Goal: Task Accomplishment & Management: Manage account settings

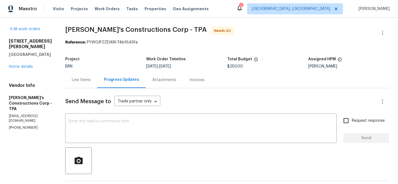
click at [91, 79] on div "Line Items" at bounding box center [81, 80] width 19 height 6
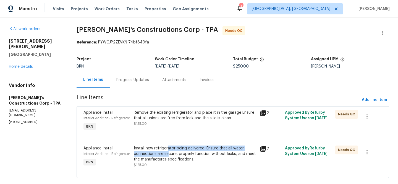
click at [168, 151] on div "Install new refrigerator being delivered. Ensure that all water connections are…" at bounding box center [195, 153] width 122 height 17
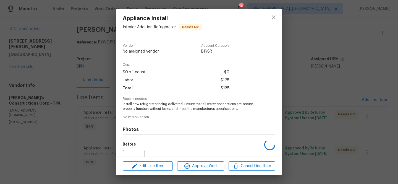
scroll to position [57, 0]
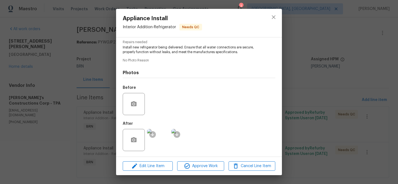
click at [85, 130] on div "Appliance Install Interior Addition - Refrigerator Needs QC Vendor Enrique's Co…" at bounding box center [199, 92] width 398 height 184
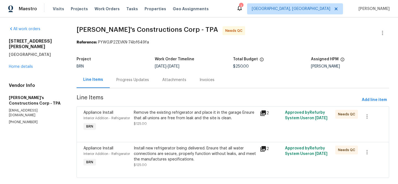
click at [131, 82] on div "Progress Updates" at bounding box center [132, 80] width 33 height 6
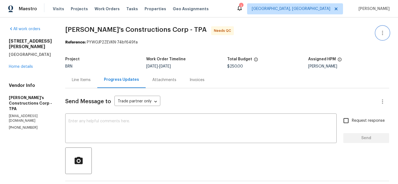
click at [383, 30] on icon "button" at bounding box center [382, 33] width 7 height 7
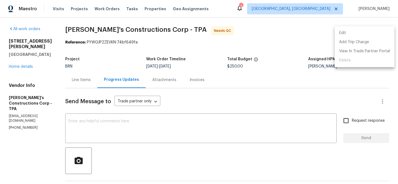
click at [375, 30] on li "Edit" at bounding box center [364, 32] width 60 height 9
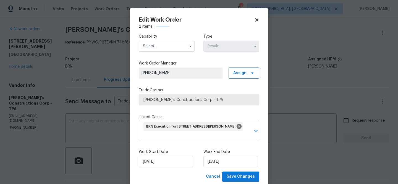
click at [167, 49] on input "text" at bounding box center [167, 46] width 56 height 11
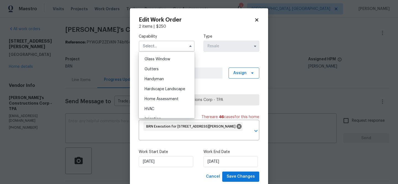
scroll to position [250, 0]
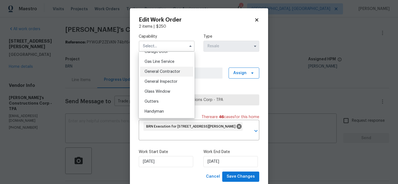
click at [168, 69] on div "General Contractor" at bounding box center [166, 72] width 53 height 10
type input "General Contractor"
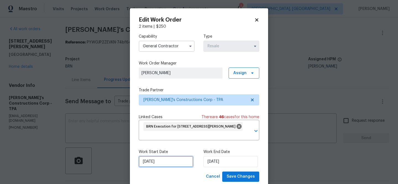
click at [156, 158] on input "[DATE]" at bounding box center [166, 161] width 54 height 11
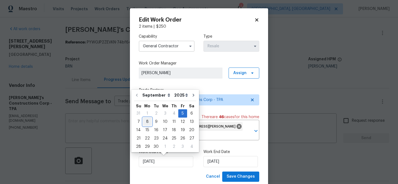
click at [144, 121] on div "8" at bounding box center [147, 122] width 9 height 8
type input "[DATE]"
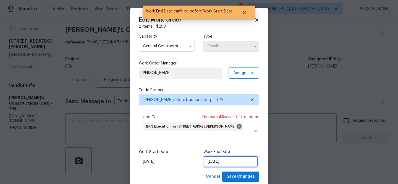
click at [209, 159] on input "[DATE]" at bounding box center [230, 161] width 54 height 11
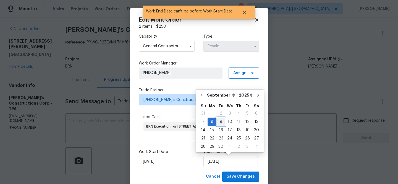
click at [219, 124] on div "9" at bounding box center [220, 122] width 9 height 8
type input "09/09/2025"
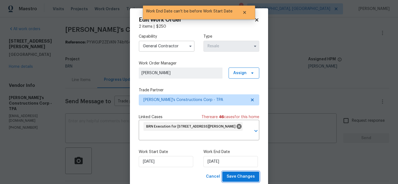
click at [233, 173] on span "Save Changes" at bounding box center [240, 176] width 28 height 7
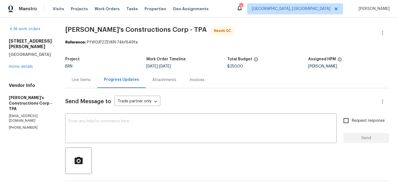
click at [93, 70] on div "Project BRN Work Order Timeline 9/8/2025 - 9/9/2025 Total Budget $250.00 Assign…" at bounding box center [227, 63] width 324 height 18
click at [84, 83] on div "Line Items" at bounding box center [81, 80] width 32 height 16
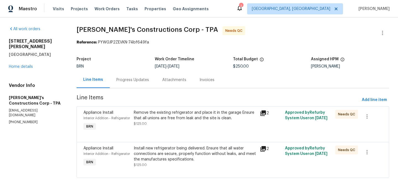
click at [168, 77] on div "Attachments" at bounding box center [173, 80] width 37 height 16
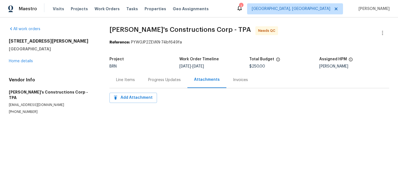
click at [145, 80] on div "Progress Updates" at bounding box center [164, 80] width 46 height 16
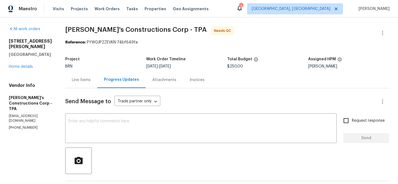
click at [91, 82] on div "Line Items" at bounding box center [81, 80] width 19 height 6
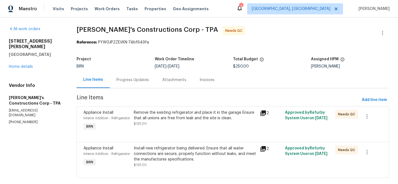
click at [161, 113] on div "Remove the existing refrigerator and place it in the garage Ensure that all uni…" at bounding box center [195, 115] width 122 height 11
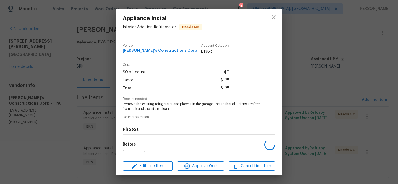
scroll to position [57, 0]
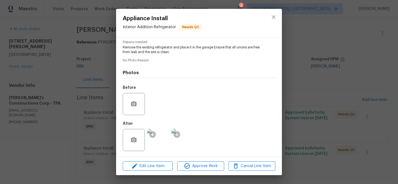
click at [71, 138] on div "Appliance Install Interior Addition - Refrigerator Needs QC Vendor Enrique's Co…" at bounding box center [199, 92] width 398 height 184
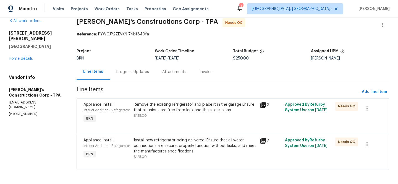
scroll to position [10, 0]
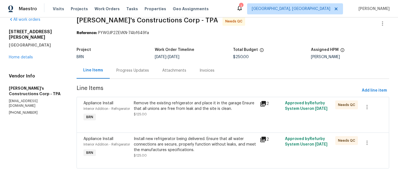
click at [126, 76] on div "Progress Updates" at bounding box center [133, 70] width 46 height 16
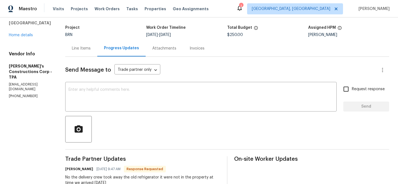
scroll to position [38, 0]
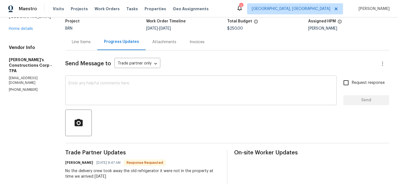
click at [99, 94] on textarea at bounding box center [200, 90] width 265 height 19
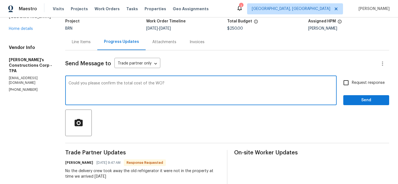
type textarea "Could you please confirm the total cost of the WO?"
click at [345, 82] on input "Request response" at bounding box center [346, 83] width 12 height 12
checkbox input "true"
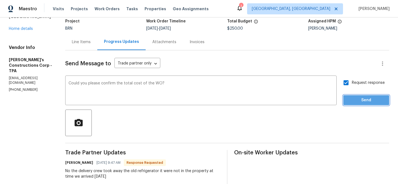
click at [348, 99] on span "Send" at bounding box center [365, 100] width 37 height 7
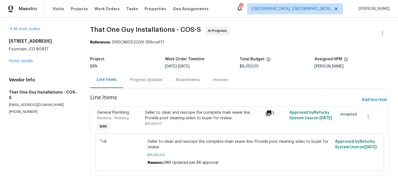
click at [144, 82] on div "Progress Updates" at bounding box center [146, 80] width 33 height 6
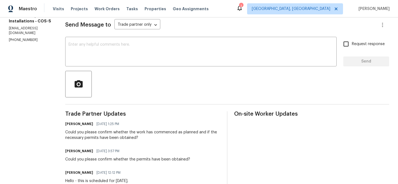
scroll to position [81, 0]
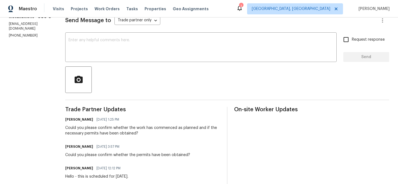
click at [23, 31] on p "togillc@comcast.net" at bounding box center [30, 26] width 43 height 9
copy p "togillc@comcast.net"
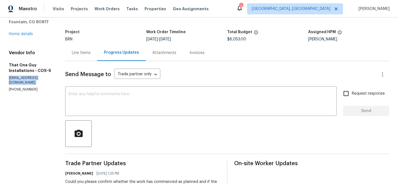
scroll to position [0, 0]
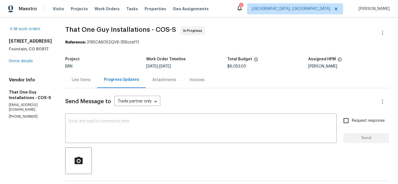
drag, startPoint x: 51, startPoint y: 30, endPoint x: 99, endPoint y: 30, distance: 47.5
copy span "That One Guy"
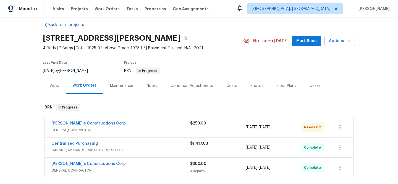
scroll to position [10, 0]
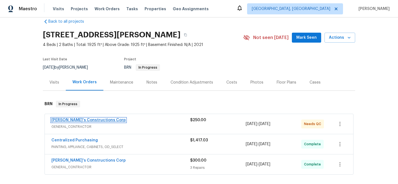
click at [71, 120] on link "Enrique's Constructions Corp" at bounding box center [88, 120] width 74 height 4
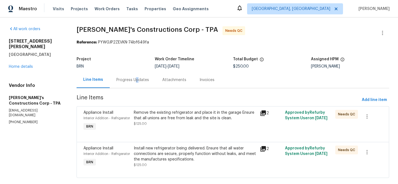
click at [136, 79] on div "Progress Updates" at bounding box center [132, 80] width 33 height 6
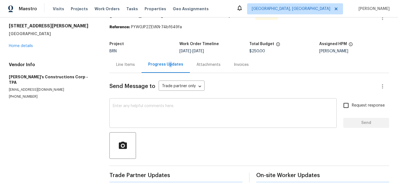
scroll to position [25, 0]
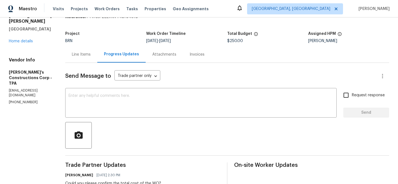
click at [17, 100] on p "(813) 970-5813" at bounding box center [30, 102] width 43 height 5
copy p "(813) 970-5813"
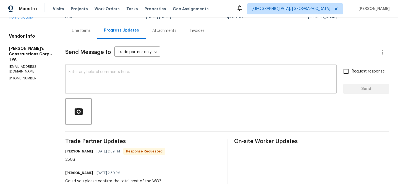
scroll to position [36, 0]
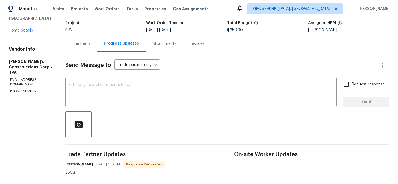
click at [89, 45] on div "Line Items" at bounding box center [81, 44] width 19 height 6
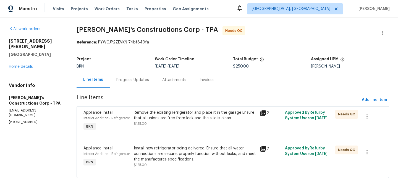
click at [152, 117] on div "Remove the existing refrigerator and place it in the garage Ensure that all uni…" at bounding box center [195, 115] width 122 height 11
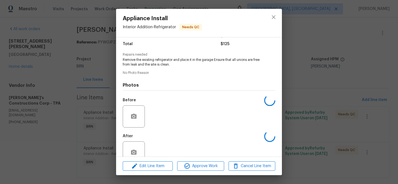
scroll to position [57, 0]
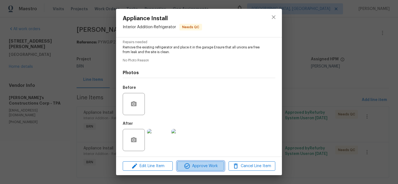
click at [191, 165] on span "Approve Work" at bounding box center [200, 165] width 43 height 7
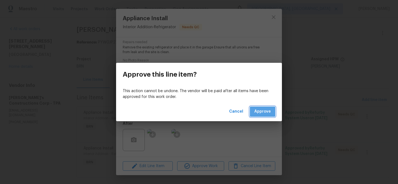
click at [263, 111] on span "Approve" at bounding box center [262, 111] width 17 height 7
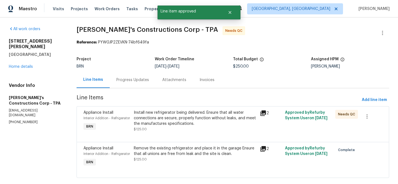
click at [165, 125] on div "Install new refrigerator being delivered. Ensure that all water connections are…" at bounding box center [195, 118] width 122 height 17
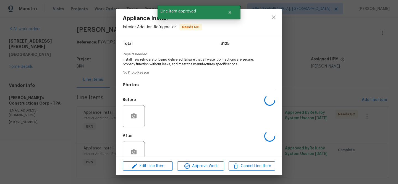
scroll to position [53, 0]
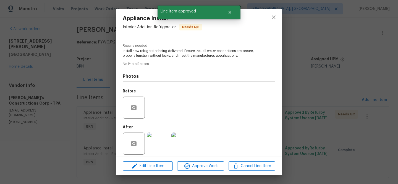
click at [186, 171] on div "Edit Line Item Approve Work Cancel Line Item" at bounding box center [199, 166] width 166 height 19
click at [187, 165] on icon "button" at bounding box center [187, 165] width 7 height 7
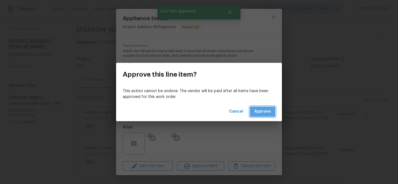
click at [260, 112] on span "Approve" at bounding box center [262, 111] width 17 height 7
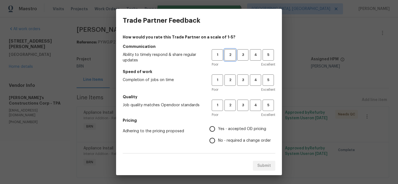
click at [230, 57] on span "2" at bounding box center [230, 55] width 10 height 6
click at [230, 80] on span "2" at bounding box center [230, 80] width 10 height 6
click at [230, 101] on button "2" at bounding box center [229, 104] width 11 height 11
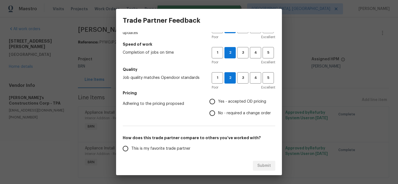
click at [208, 110] on input "No - required a change order" at bounding box center [212, 113] width 12 height 12
radio input "true"
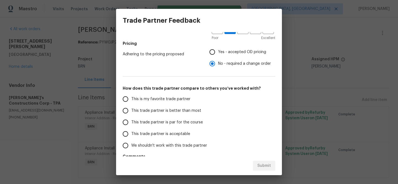
scroll to position [97, 0]
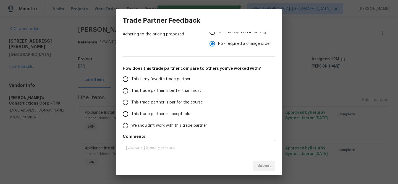
click at [136, 94] on label "This trade partner is better than most" at bounding box center [163, 91] width 87 height 12
click at [131, 94] on input "This trade partner is better than most" at bounding box center [126, 91] width 12 height 12
click at [261, 164] on span "Submit" at bounding box center [264, 165] width 14 height 7
radio input "true"
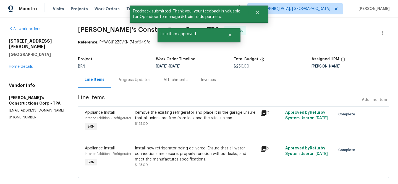
click at [137, 77] on div "Progress Updates" at bounding box center [134, 80] width 33 height 6
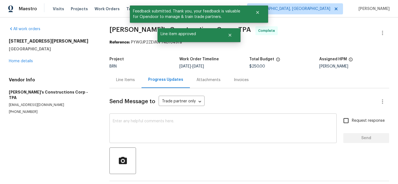
click at [138, 126] on textarea at bounding box center [223, 128] width 220 height 19
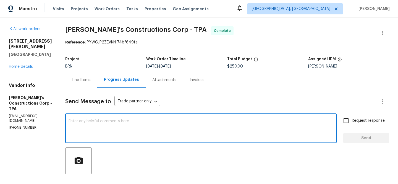
paste textarea "WO is approved, Please upload the invoice under the invoice section.Thanks"
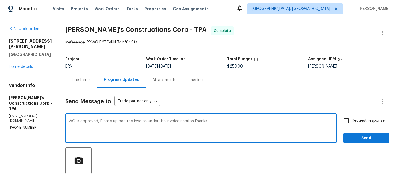
type textarea "WO is approved, Please upload the invoice under the invoice section.Thanks"
click at [348, 125] on input "Request response" at bounding box center [346, 121] width 12 height 12
checkbox input "true"
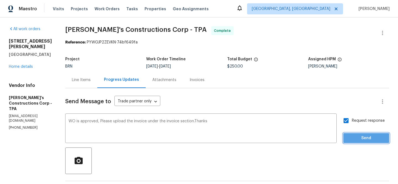
click at [347, 139] on button "Send" at bounding box center [366, 138] width 46 height 10
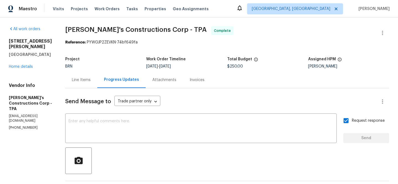
click at [95, 73] on div "Line Items" at bounding box center [81, 80] width 32 height 16
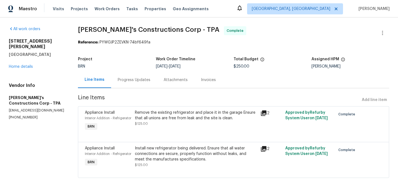
click at [159, 159] on div "Install new refrigerator being delivered. Ensure that all water connections are…" at bounding box center [196, 153] width 122 height 17
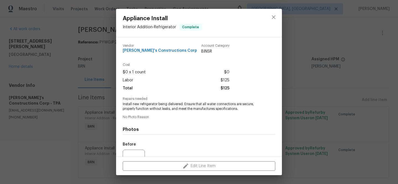
click at [141, 107] on span "Install new refrigerator being delivered. Ensure that all water connections are…" at bounding box center [191, 106] width 137 height 9
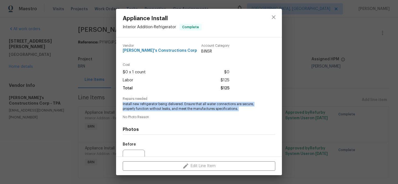
click at [141, 107] on span "Install new refrigerator being delivered. Ensure that all water connections are…" at bounding box center [191, 106] width 137 height 9
copy span "Install new refrigerator being delivered. Ensure that all water connections are…"
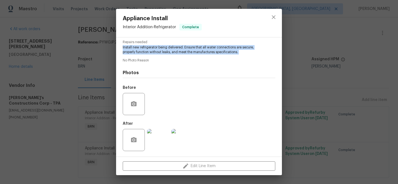
click at [157, 135] on img at bounding box center [158, 140] width 22 height 22
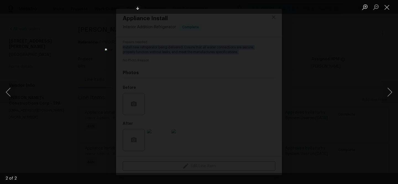
click at [74, 48] on div "Lightbox" at bounding box center [199, 92] width 398 height 184
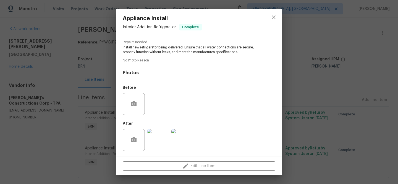
click at [78, 37] on div "Appliance Install Interior Addition - Refrigerator Complete Vendor Enrique's Co…" at bounding box center [199, 92] width 398 height 184
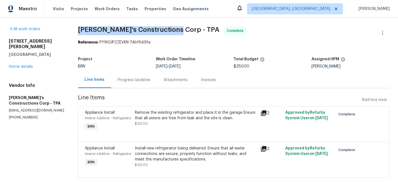
drag, startPoint x: 76, startPoint y: 32, endPoint x: 171, endPoint y: 31, distance: 95.8
click at [171, 31] on div "All work orders 225 Arbuthnot St Winter Haven, FL 33881 Home details Vendor Inf…" at bounding box center [199, 105] width 398 height 176
copy span "Enrique's Constructions Corp"
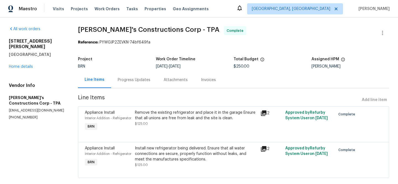
click at [75, 31] on div "All work orders 225 Arbuthnot St Winter Haven, FL 33881 Home details Vendor Inf…" at bounding box center [199, 105] width 398 height 176
drag, startPoint x: 75, startPoint y: 30, endPoint x: 152, endPoint y: 28, distance: 77.3
click at [152, 28] on div "All work orders 225 Arbuthnot St Winter Haven, FL 33881 Home details Vendor Inf…" at bounding box center [199, 105] width 398 height 176
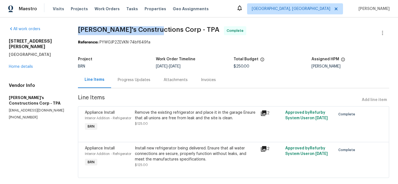
copy span "Enrique's Constructions"
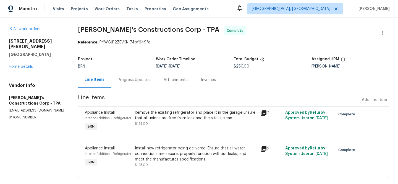
click at [135, 71] on div "Project BRN Work Order Timeline 9/8/2025 - 9/9/2025 Total Budget $250.00 Assign…" at bounding box center [233, 63] width 311 height 18
click at [128, 86] on div "Progress Updates" at bounding box center [134, 80] width 46 height 16
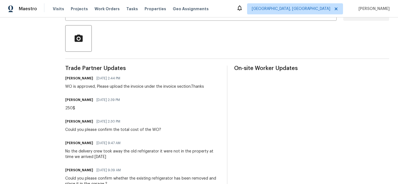
scroll to position [124, 0]
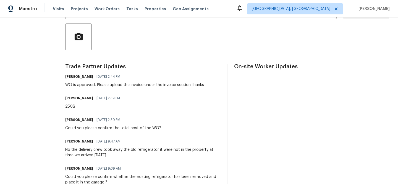
drag, startPoint x: 73, startPoint y: 150, endPoint x: 125, endPoint y: 153, distance: 52.0
click at [125, 153] on div "All work orders 225 Arbuthnot St Winter Haven, FL 33881 Home details Vendor Inf…" at bounding box center [199, 174] width 398 height 561
click at [93, 155] on div "No the delivery crew took away the old refrigerator it were not in the property…" at bounding box center [142, 152] width 155 height 11
drag, startPoint x: 82, startPoint y: 150, endPoint x: 131, endPoint y: 153, distance: 49.0
click at [131, 154] on div "No the delivery crew took away the old refrigerator it were not in the property…" at bounding box center [142, 152] width 155 height 11
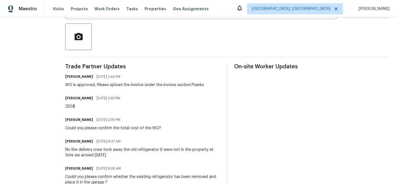
copy div "the delivery crew took away the old refrigerator it were not in the property at…"
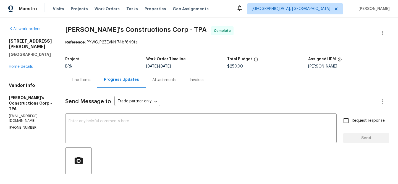
click at [204, 77] on div "Invoices" at bounding box center [196, 80] width 15 height 6
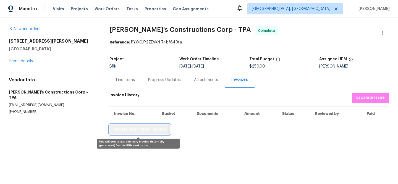
click at [126, 132] on span "Create Preliminary Invoice" at bounding box center [140, 129] width 52 height 7
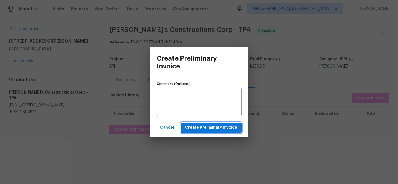
click at [197, 126] on span "Create Preliminary Invoice" at bounding box center [211, 127] width 52 height 7
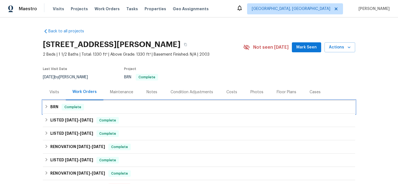
click at [58, 109] on div "BRN Complete" at bounding box center [198, 107] width 309 height 7
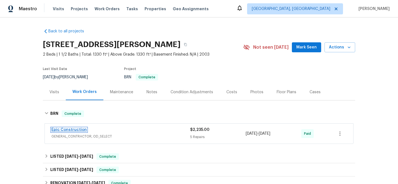
click at [58, 130] on link "Epic Construction" at bounding box center [68, 130] width 35 height 4
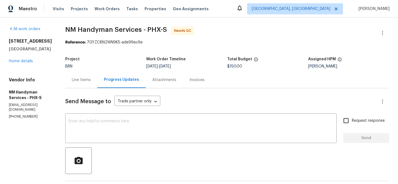
click at [77, 77] on div "Line Items" at bounding box center [81, 80] width 19 height 6
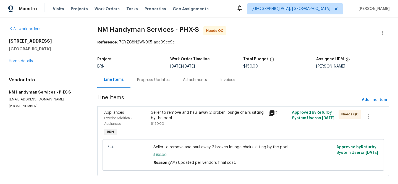
click at [168, 122] on div "Seller to remove and haul away 2 broken lounge chairs sitting by the pool $150.…" at bounding box center [208, 118] width 114 height 17
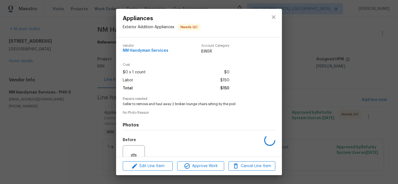
scroll to position [52, 0]
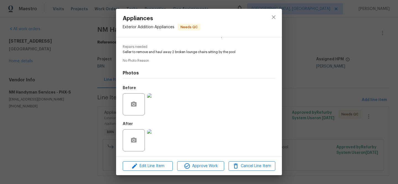
click at [58, 93] on div "Appliances Exterior Addition - Appliances Needs QC Vendor NM Handyman Services …" at bounding box center [199, 92] width 398 height 184
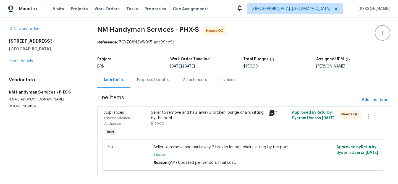
click at [383, 28] on button "button" at bounding box center [382, 32] width 13 height 13
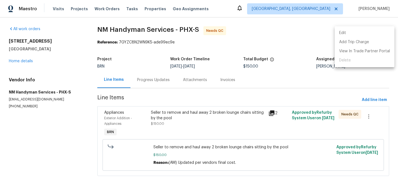
click at [363, 33] on li "Edit" at bounding box center [364, 32] width 60 height 9
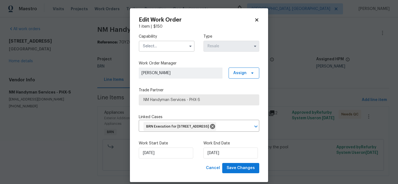
click at [165, 45] on input "text" at bounding box center [167, 46] width 56 height 11
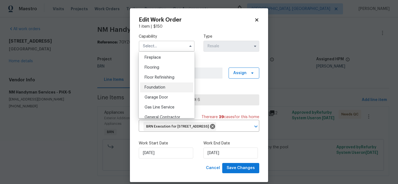
scroll to position [225, 0]
click at [163, 97] on span "General Contractor" at bounding box center [162, 97] width 36 height 4
type input "General Contractor"
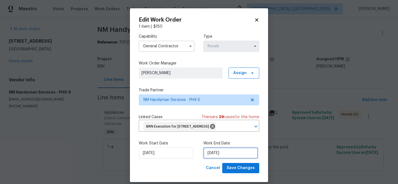
click at [209, 158] on input "08/09/2025" at bounding box center [230, 152] width 54 height 11
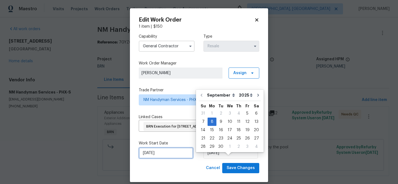
click at [165, 158] on input "05/09/2025" at bounding box center [166, 152] width 54 height 11
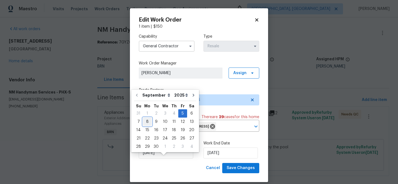
click at [149, 121] on div "8" at bounding box center [147, 122] width 9 height 8
type input "08/09/2025"
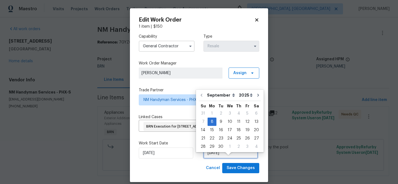
click at [212, 158] on input "08/09/2025" at bounding box center [230, 152] width 54 height 11
click at [220, 124] on div "9" at bounding box center [220, 122] width 9 height 8
type input "09/09/2025"
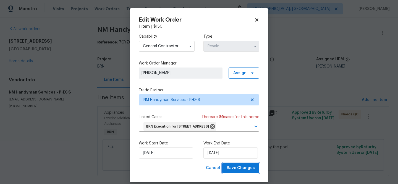
click at [234, 171] on span "Save Changes" at bounding box center [240, 167] width 28 height 7
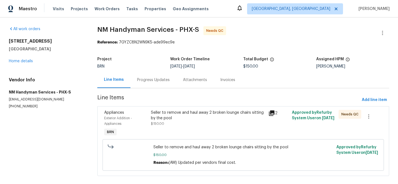
click at [155, 76] on div "Progress Updates" at bounding box center [153, 80] width 46 height 16
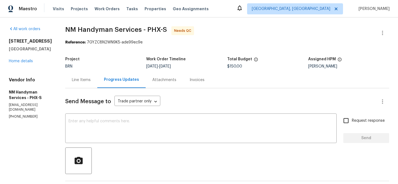
click at [80, 83] on div "Line Items" at bounding box center [81, 80] width 32 height 16
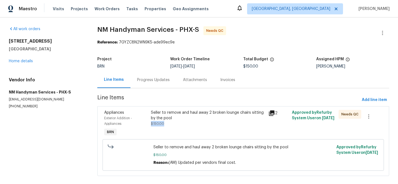
click at [175, 121] on div "Seller to remove and haul away 2 broken lounge chairs sitting by the pool $150.…" at bounding box center [208, 118] width 114 height 17
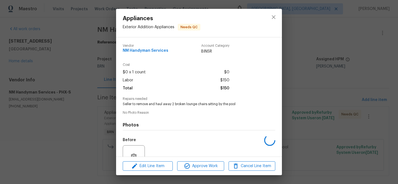
scroll to position [52, 0]
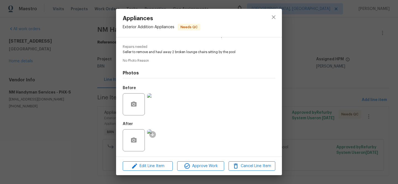
click at [156, 137] on img at bounding box center [158, 140] width 22 height 22
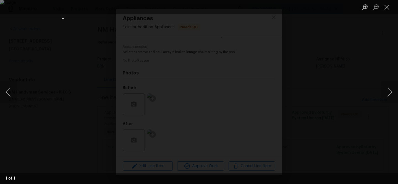
click at [28, 94] on div "Lightbox" at bounding box center [199, 92] width 398 height 184
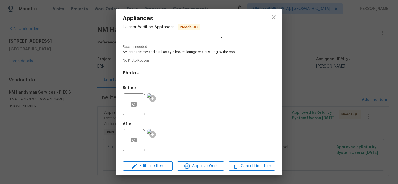
click at [167, 101] on img at bounding box center [158, 104] width 22 height 22
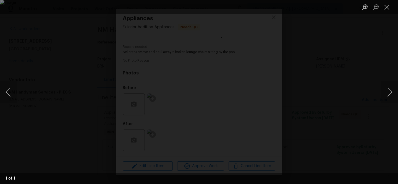
click at [33, 91] on div "Lightbox" at bounding box center [199, 92] width 398 height 184
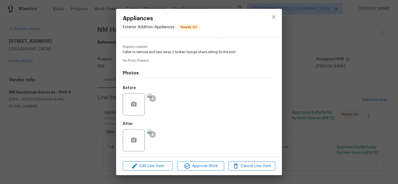
click at [155, 140] on img at bounding box center [158, 140] width 22 height 22
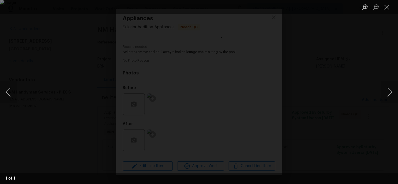
click at [56, 118] on div "Lightbox" at bounding box center [199, 92] width 398 height 184
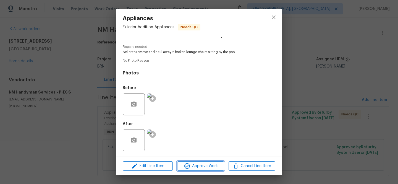
click at [202, 166] on span "Approve Work" at bounding box center [200, 165] width 43 height 7
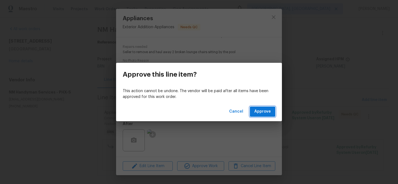
click at [261, 113] on span "Approve" at bounding box center [262, 111] width 17 height 7
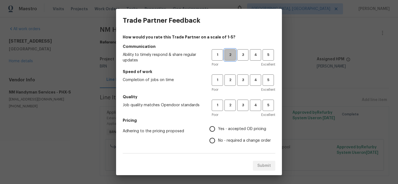
click at [234, 60] on button "2" at bounding box center [229, 54] width 11 height 11
click at [230, 78] on span "2" at bounding box center [230, 80] width 10 height 6
click at [230, 102] on span "2" at bounding box center [230, 105] width 10 height 6
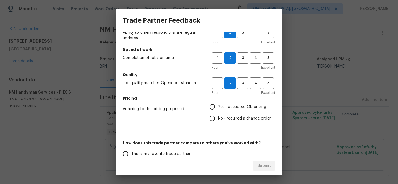
click at [218, 112] on label "No - required a change order" at bounding box center [238, 118] width 64 height 12
click at [218, 112] on input "No - required a change order" at bounding box center [212, 118] width 12 height 12
radio input "true"
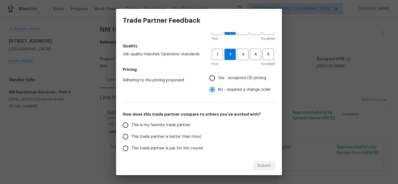
scroll to position [53, 0]
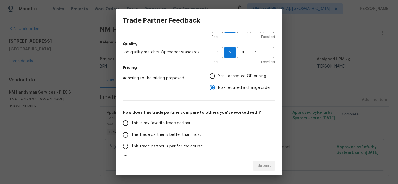
click at [154, 139] on label "This trade partner is better than most" at bounding box center [163, 135] width 87 height 12
click at [131, 139] on input "This trade partner is better than most" at bounding box center [126, 135] width 12 height 12
click at [261, 162] on span "Submit" at bounding box center [264, 165] width 14 height 7
radio input "true"
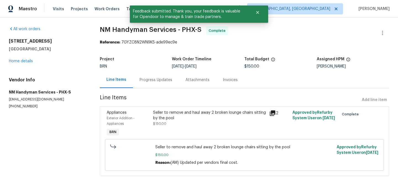
click at [152, 72] on div "Progress Updates" at bounding box center [156, 80] width 46 height 16
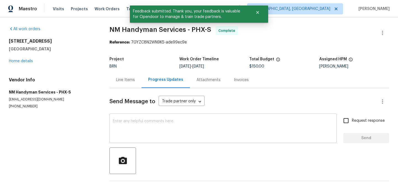
click at [149, 122] on textarea at bounding box center [223, 128] width 220 height 19
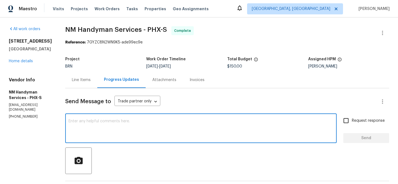
paste textarea "WO is approved, Please upload the invoice under the invoice section.Thanks"
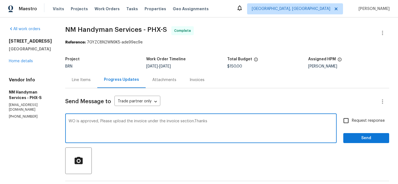
type textarea "WO is approved, Please upload the invoice under the invoice section.Thanks"
click at [348, 118] on input "Request response" at bounding box center [346, 121] width 12 height 12
checkbox input "true"
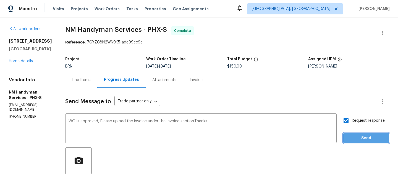
click at [352, 134] on button "Send" at bounding box center [366, 138] width 46 height 10
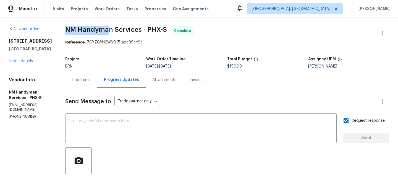
drag, startPoint x: 59, startPoint y: 30, endPoint x: 108, endPoint y: 29, distance: 48.9
copy span "NM Handyma"
click at [108, 29] on span "NM Handyman Services - PHX-S" at bounding box center [116, 29] width 102 height 7
drag, startPoint x: 60, startPoint y: 27, endPoint x: 110, endPoint y: 29, distance: 50.3
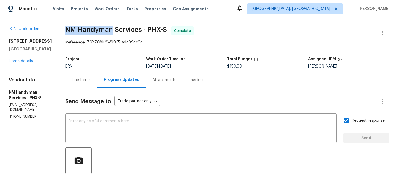
copy span "NM Handyman"
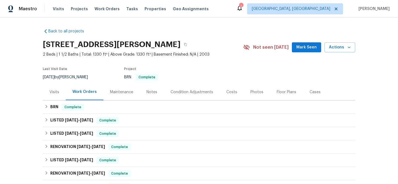
scroll to position [27, 0]
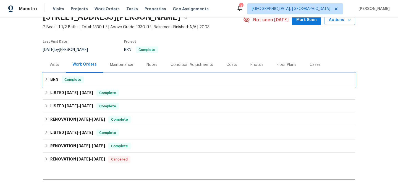
click at [60, 76] on div "BRN Complete" at bounding box center [199, 79] width 312 height 13
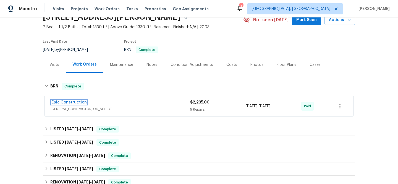
click at [63, 101] on link "Epic Construction" at bounding box center [68, 102] width 35 height 4
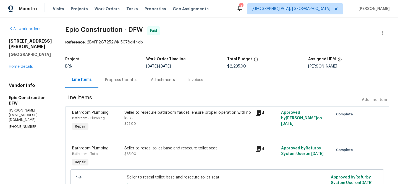
click at [131, 80] on div "Progress Updates" at bounding box center [121, 80] width 46 height 16
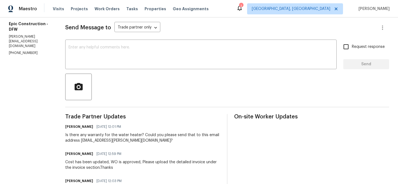
scroll to position [77, 0]
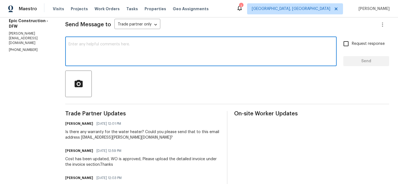
click at [84, 50] on textarea at bounding box center [200, 51] width 265 height 19
click at [21, 47] on p "[PHONE_NUMBER]" at bounding box center [30, 49] width 43 height 5
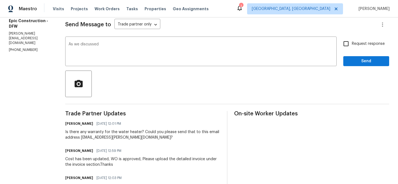
click at [21, 47] on p "[PHONE_NUMBER]" at bounding box center [30, 49] width 43 height 5
copy p "208"
click at [25, 47] on p "[PHONE_NUMBER]" at bounding box center [30, 49] width 43 height 5
click at [25, 47] on p "(214) 208-1878" at bounding box center [30, 49] width 43 height 5
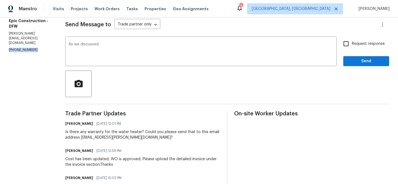
click at [25, 47] on p "(214) 208-1878" at bounding box center [30, 49] width 43 height 5
copy p "(214) 208-1878"
click at [106, 44] on textarea "As we discussed" at bounding box center [200, 51] width 265 height 19
paste textarea "(214) 208-1878"
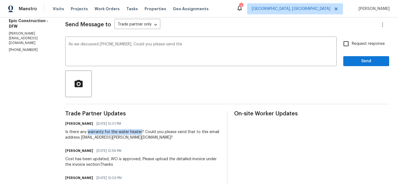
drag, startPoint x: 84, startPoint y: 132, endPoint x: 138, endPoint y: 133, distance: 53.6
click at [138, 133] on div "Is there any warranty for the water heater? Could you please send that to this …" at bounding box center [142, 134] width 155 height 11
copy div "warranty for the water heater"
click at [194, 42] on div "As we discussed (214) 208-1878, Could you please send the x ​" at bounding box center [200, 52] width 271 height 28
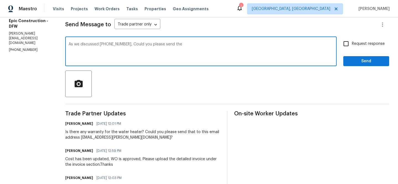
paste textarea "warranty for the water heater"
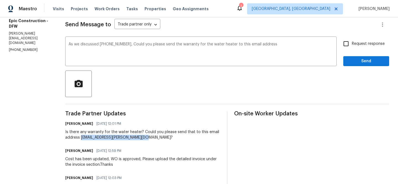
drag, startPoint x: 78, startPoint y: 138, endPoint x: 168, endPoint y: 137, distance: 90.0
click at [168, 137] on div "Is there any warranty for the water heater? Could you please send that to this …" at bounding box center [142, 134] width 155 height 11
copy div "ananthi.mahendran@opendoor.com?"
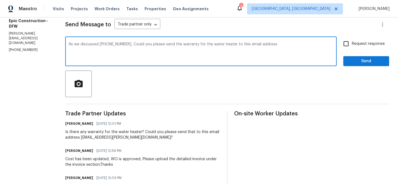
click at [279, 45] on textarea "As we discussed (214) 208-1878, Could you please send the warranty for the wate…" at bounding box center [200, 51] width 265 height 19
paste textarea "ananthi.mahendran@opendoor.com?"
type textarea "As we discussed (214) 208-1878, Could you please send the warranty for the wate…"
click at [347, 44] on input "Request response" at bounding box center [346, 44] width 12 height 12
checkbox input "true"
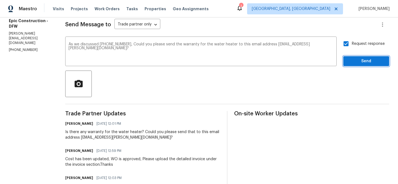
click at [352, 62] on span "Send" at bounding box center [365, 61] width 37 height 7
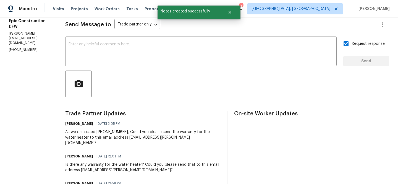
click at [23, 36] on div "Vendor Info Epic Construction - DFW kris@epic-constructioninc.com (214) 208-1878" at bounding box center [30, 29] width 43 height 47
copy p "(214) 208-1878"
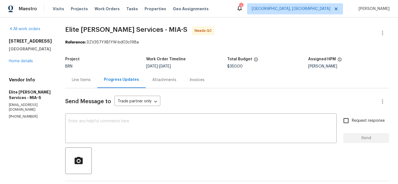
click at [91, 73] on div "Line Items" at bounding box center [81, 80] width 32 height 16
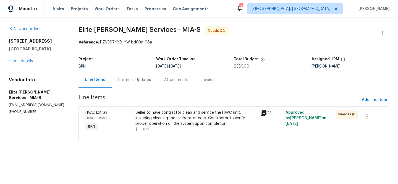
click at [166, 120] on div "Seller to have contractor clean and service the HVAC unit, including cleaning t…" at bounding box center [196, 118] width 122 height 17
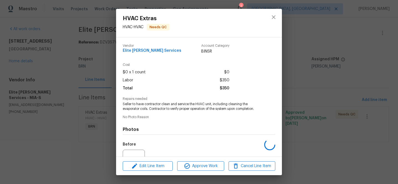
scroll to position [57, 0]
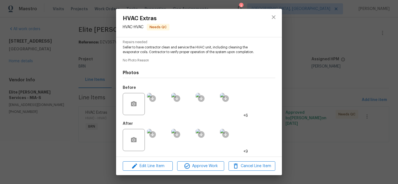
click at [62, 49] on div "HVAC Extras HVAC - HVAC Needs QC Vendor Elite [PERSON_NAME] Services Account Ca…" at bounding box center [199, 92] width 398 height 184
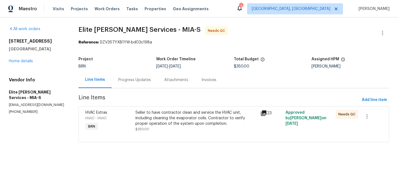
click at [144, 119] on div "Seller to have contractor clean and service the HVAC unit, including cleaning t…" at bounding box center [196, 118] width 122 height 17
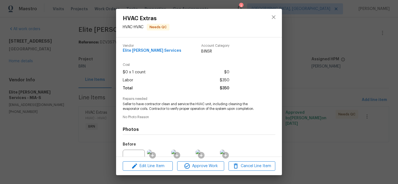
click at [68, 44] on div "HVAC Extras HVAC - HVAC Needs QC Vendor Elite [PERSON_NAME] Services Account Ca…" at bounding box center [199, 92] width 398 height 184
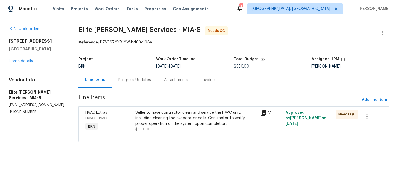
click at [130, 78] on div "Progress Updates" at bounding box center [134, 80] width 33 height 6
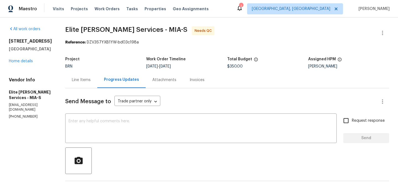
click at [91, 77] on div "Line Items" at bounding box center [81, 80] width 19 height 6
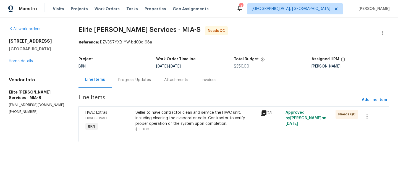
click at [177, 121] on div "Seller to have contractor clean and service the HVAC unit, including cleaning t…" at bounding box center [196, 118] width 122 height 17
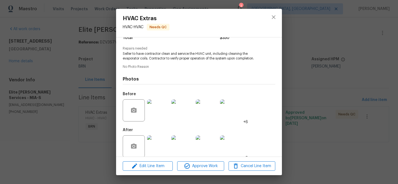
scroll to position [57, 0]
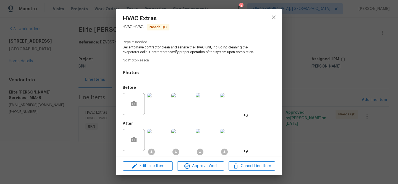
click at [160, 108] on img at bounding box center [158, 104] width 22 height 22
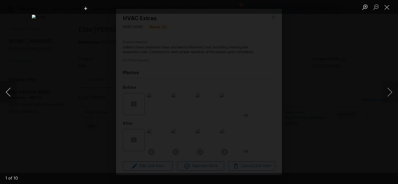
click at [3, 91] on button "Previous image" at bounding box center [8, 92] width 17 height 22
click at [12, 91] on button "Previous image" at bounding box center [8, 92] width 17 height 22
click at [29, 76] on div "Lightbox" at bounding box center [199, 92] width 398 height 184
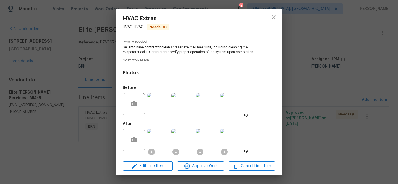
click at [63, 84] on div "HVAC Extras HVAC - HVAC Needs QC Vendor Elite [PERSON_NAME] Services Account Ca…" at bounding box center [199, 92] width 398 height 184
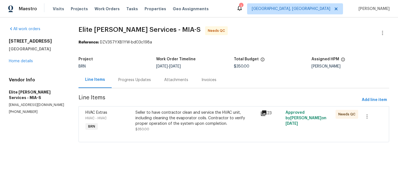
click at [129, 73] on div "Progress Updates" at bounding box center [135, 80] width 46 height 16
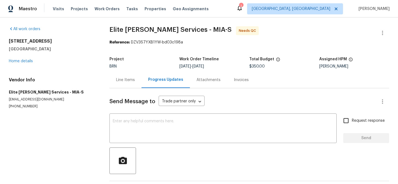
scroll to position [0, 0]
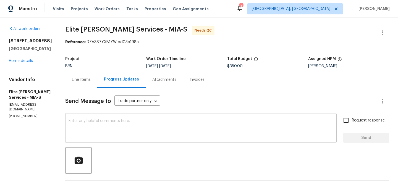
click at [116, 118] on div "x ​" at bounding box center [200, 128] width 271 height 28
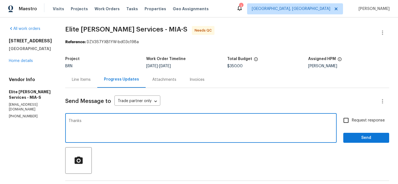
type textarea "Thanks"
click at [348, 119] on input "Request response" at bounding box center [346, 120] width 12 height 12
checkbox input "true"
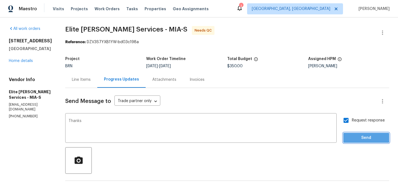
click at [348, 136] on span "Send" at bounding box center [365, 137] width 37 height 7
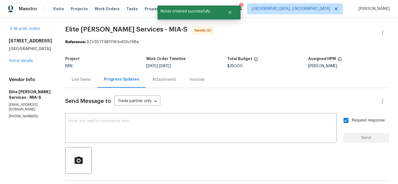
click at [20, 114] on p "[PHONE_NUMBER]" at bounding box center [30, 116] width 43 height 5
copy p "[PHONE_NUMBER]"
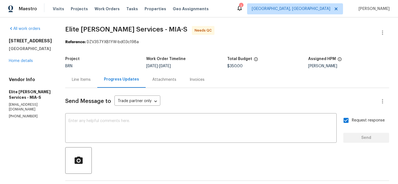
click at [90, 76] on div "Line Items" at bounding box center [81, 79] width 32 height 16
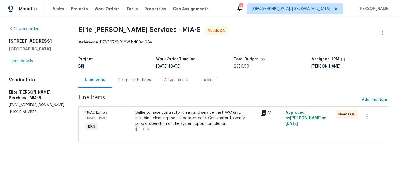
click at [190, 123] on div "Seller to have contractor clean and service the HVAC unit, including cleaning t…" at bounding box center [196, 118] width 122 height 17
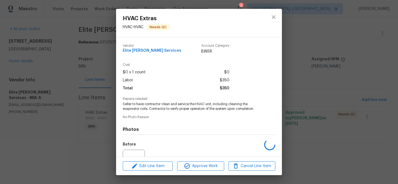
scroll to position [57, 0]
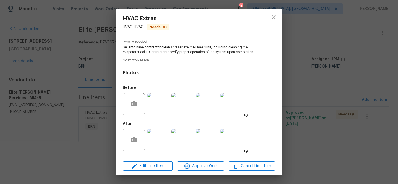
click at [159, 137] on img at bounding box center [158, 140] width 22 height 22
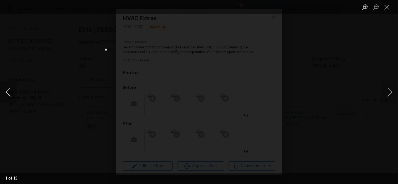
click at [6, 89] on button "Previous image" at bounding box center [8, 92] width 17 height 22
